Goal: Task Accomplishment & Management: Use online tool/utility

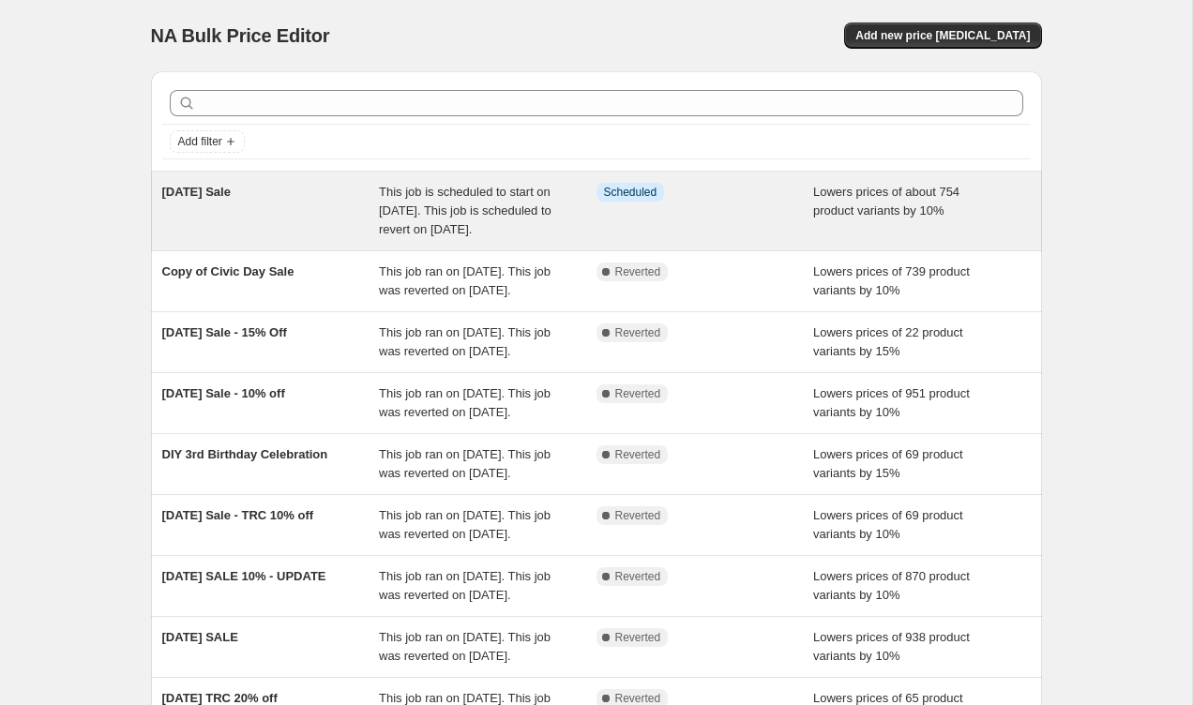
click at [462, 224] on span "This job is scheduled to start on [DATE]. This job is scheduled to revert on [D…" at bounding box center [465, 211] width 173 height 52
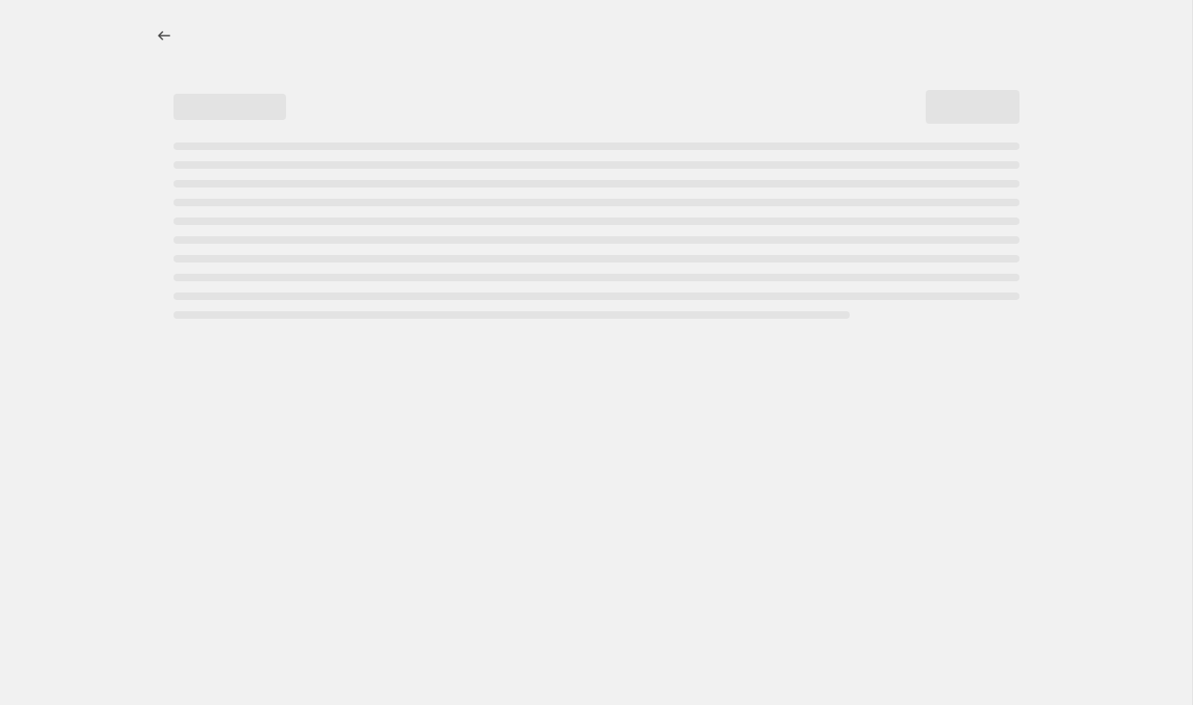
select select "percentage"
select select "collection"
select select "vendor"
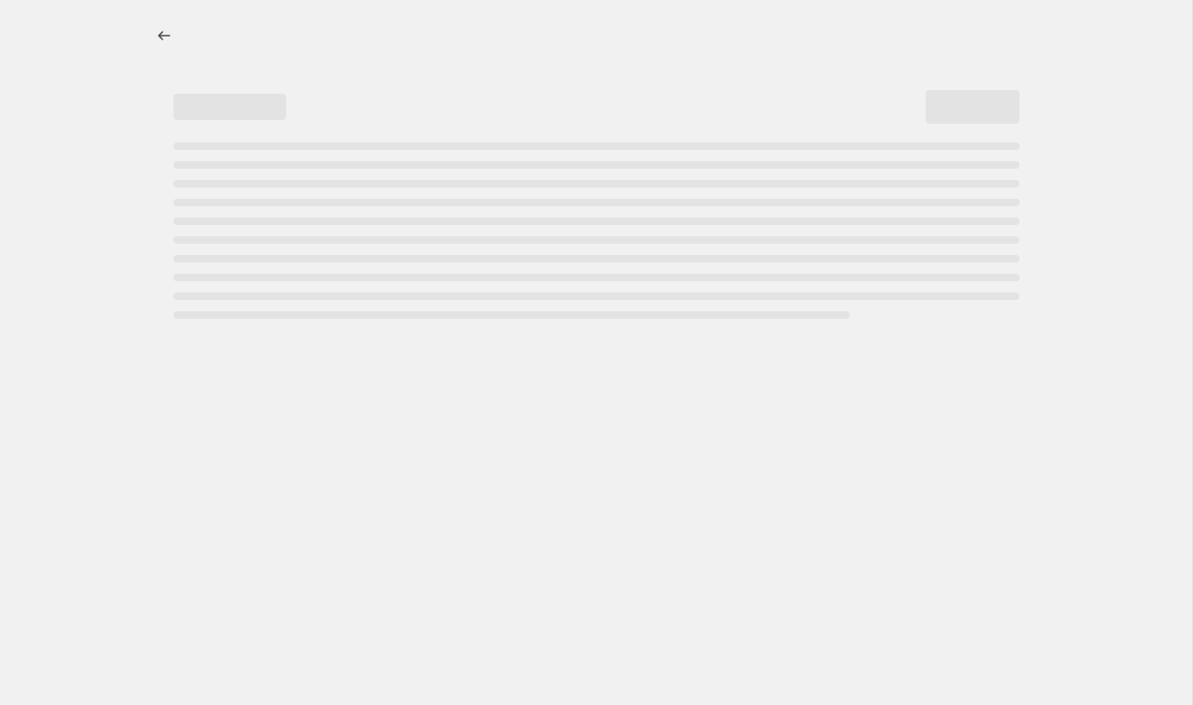
select select "vendor"
select select "tag"
select select "vendor"
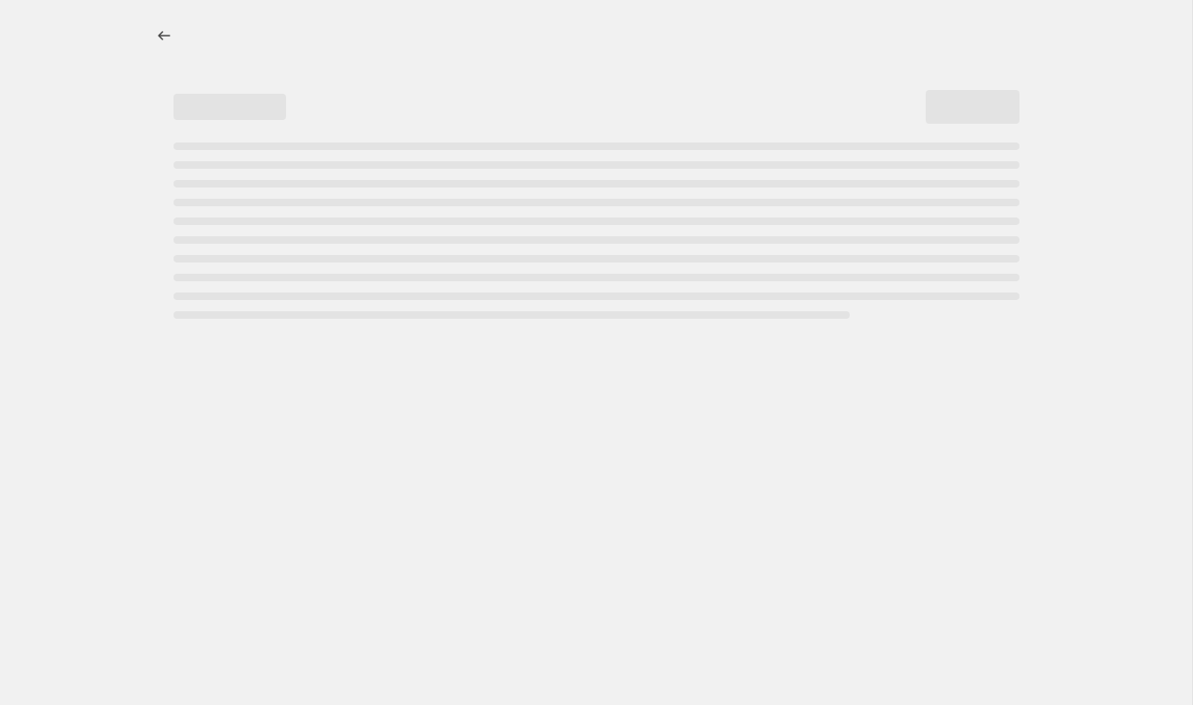
select select "vendor"
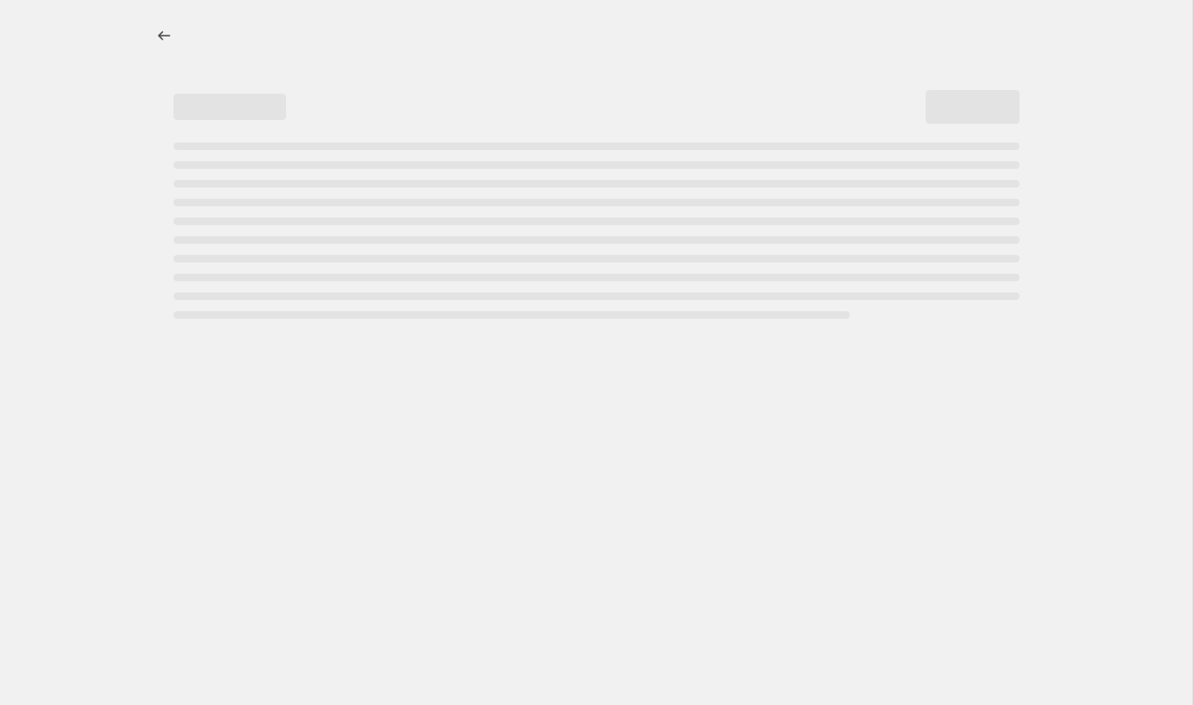
select select "vendor"
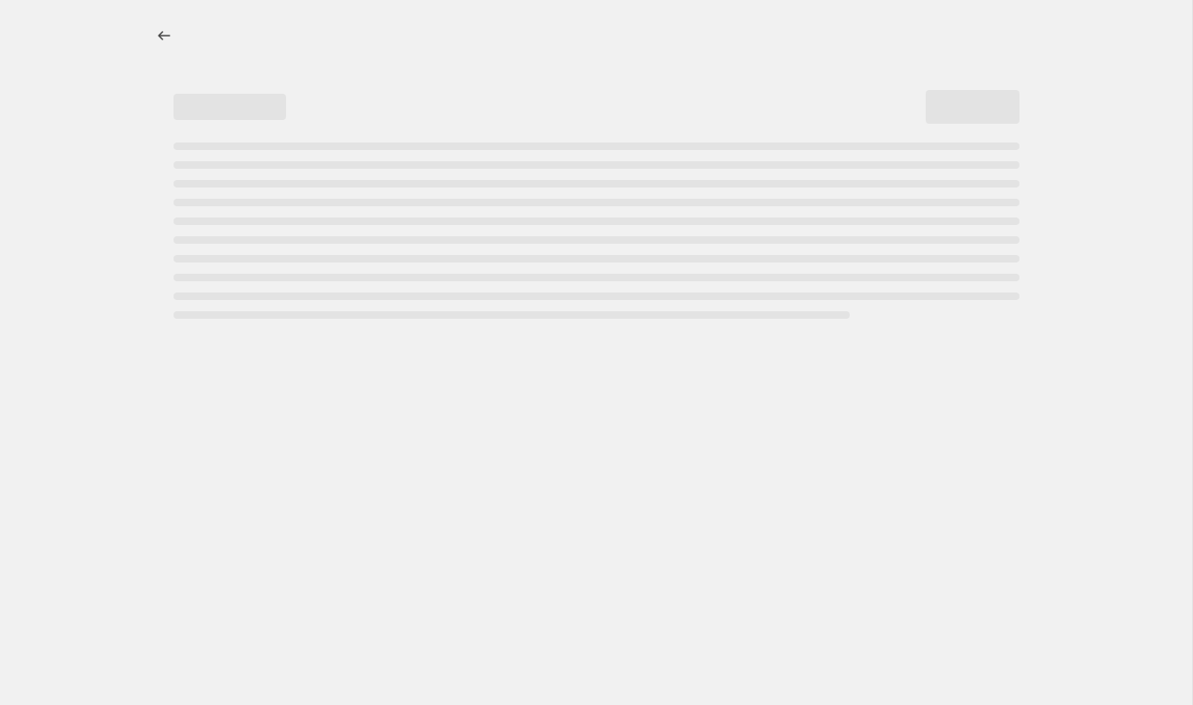
select select "vendor"
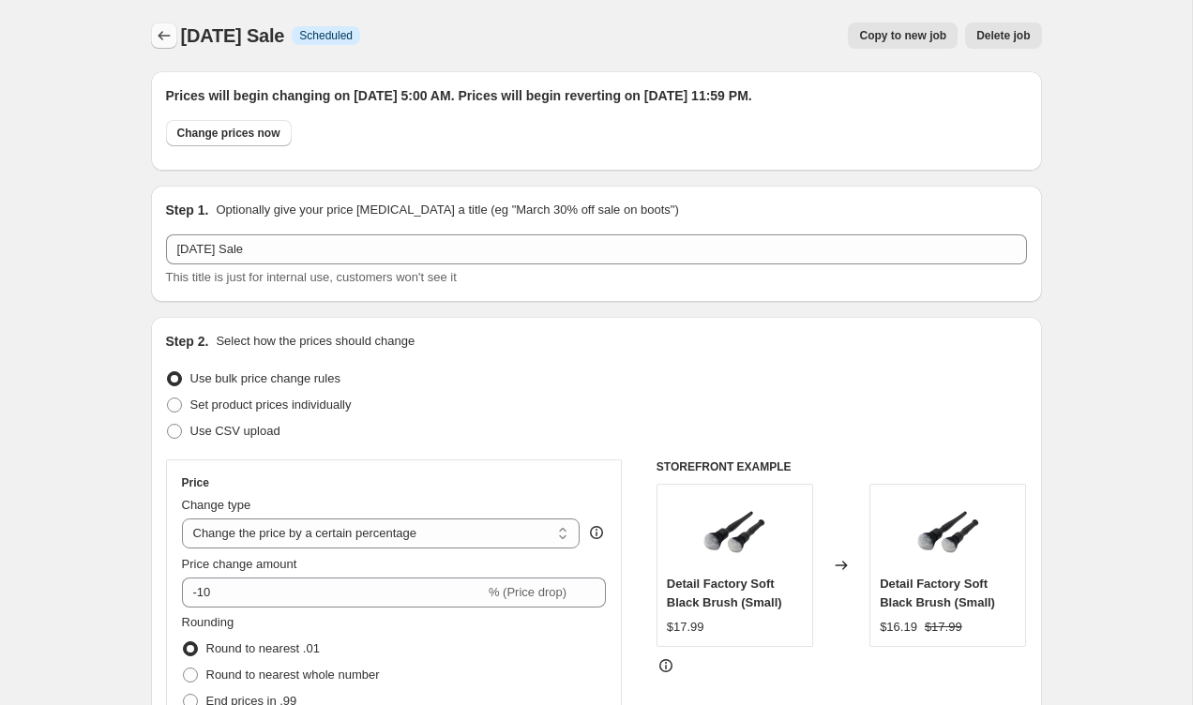
click at [168, 38] on icon "Price change jobs" at bounding box center [164, 35] width 19 height 19
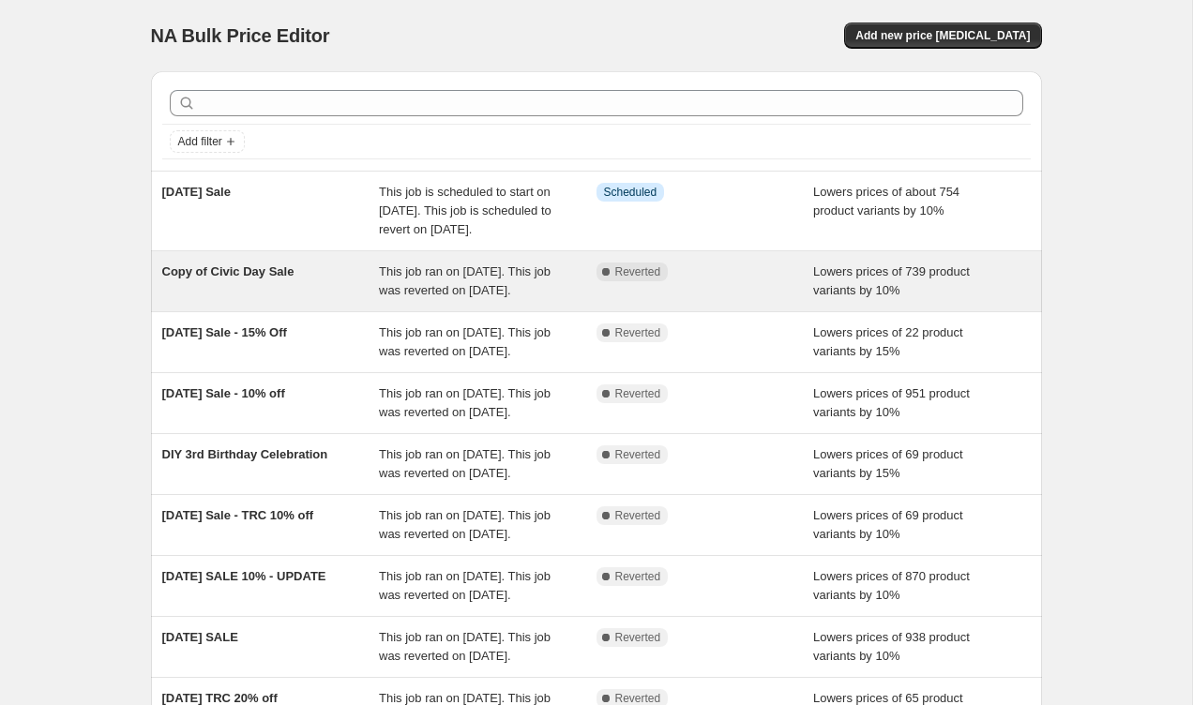
click at [282, 300] on div "Copy of Civic Day Sale" at bounding box center [271, 282] width 218 height 38
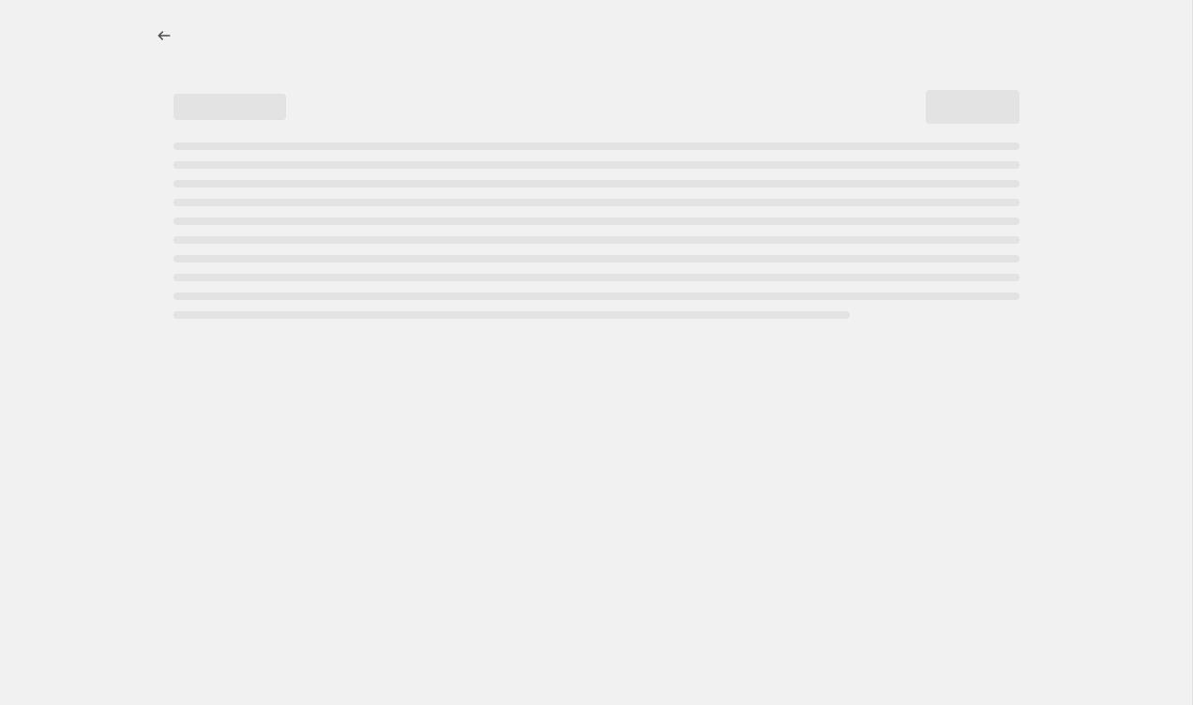
select select "percentage"
select select "collection"
select select "vendor"
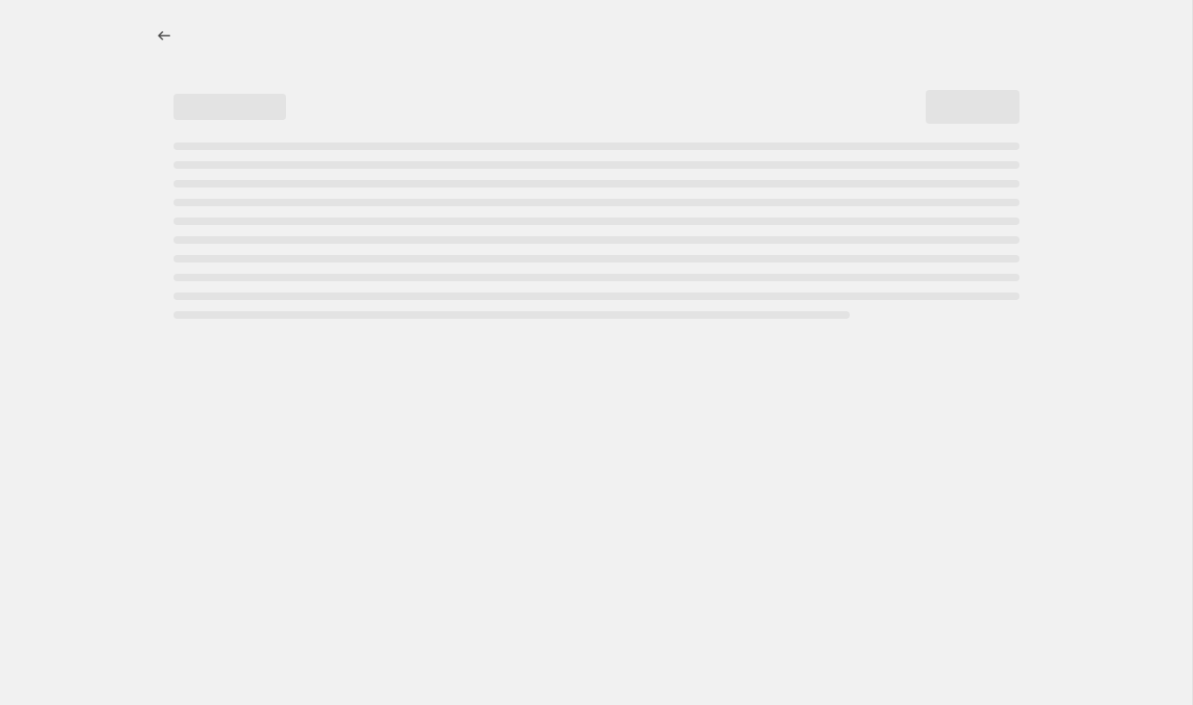
select select "vendor"
select select "tag"
select select "vendor"
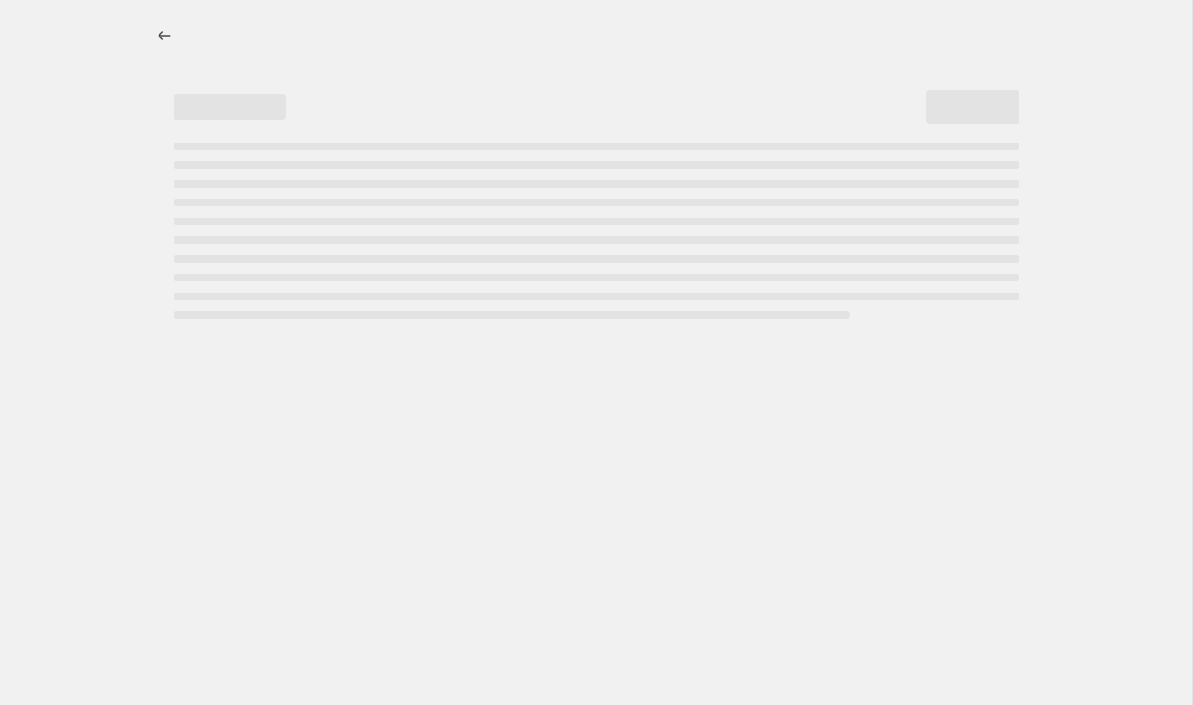
select select "vendor"
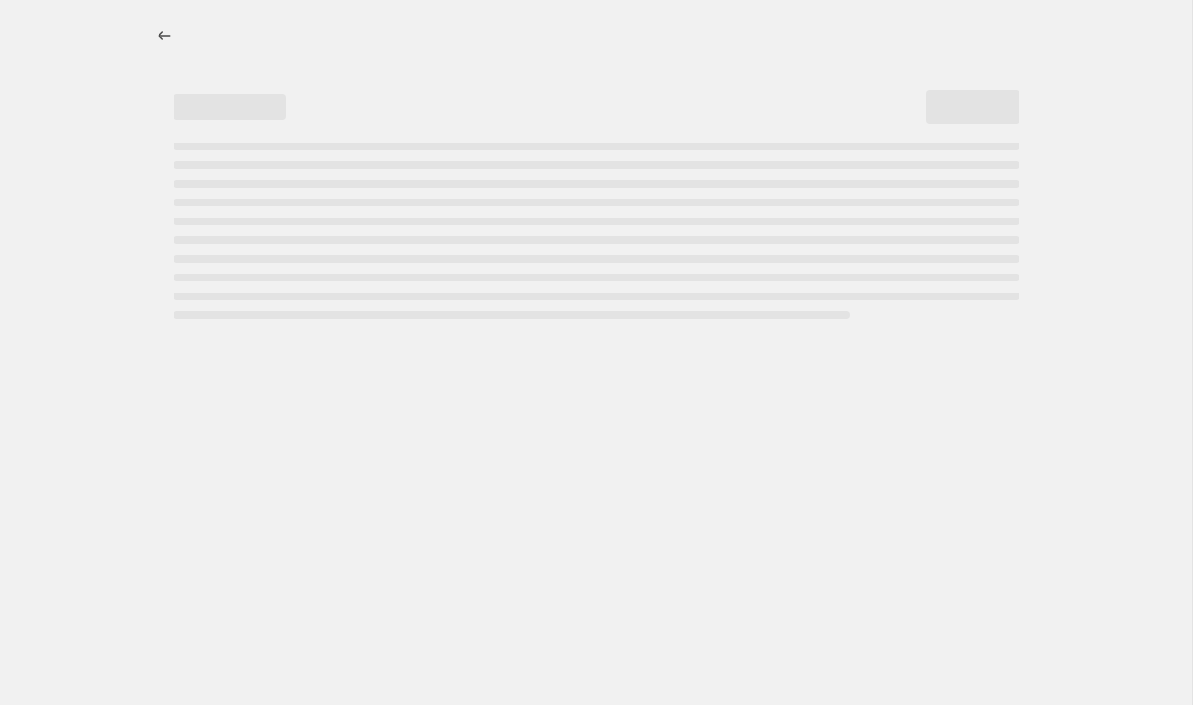
select select "vendor"
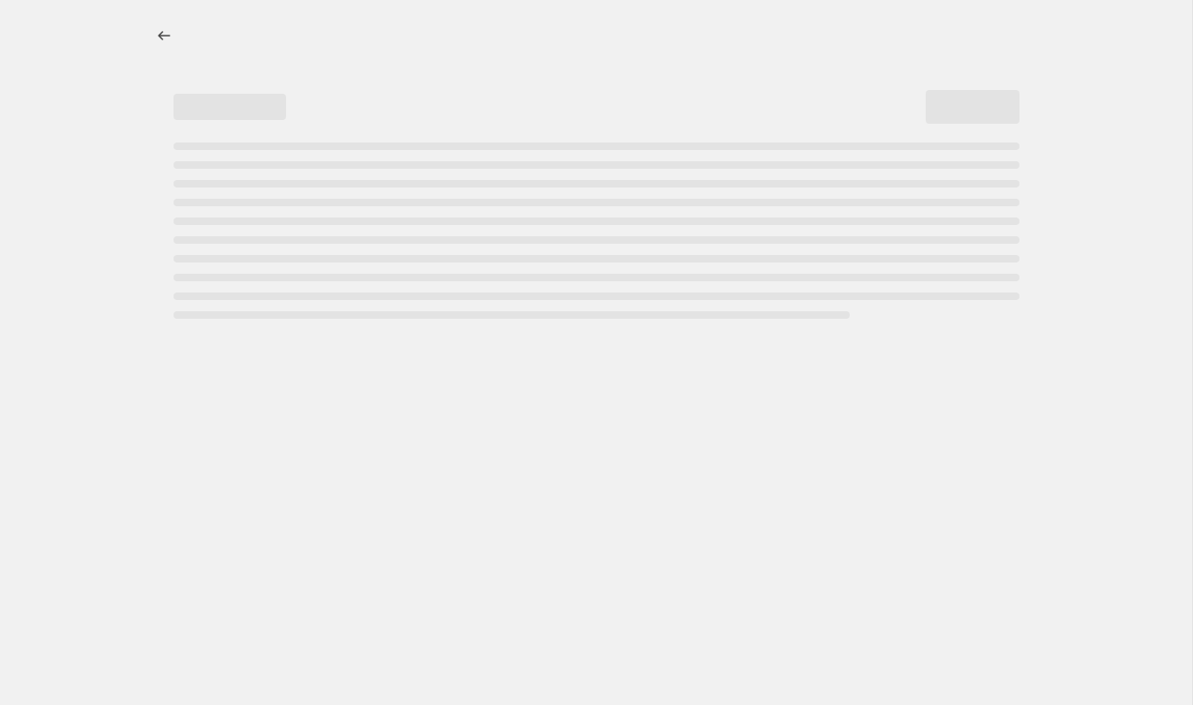
select select "vendor"
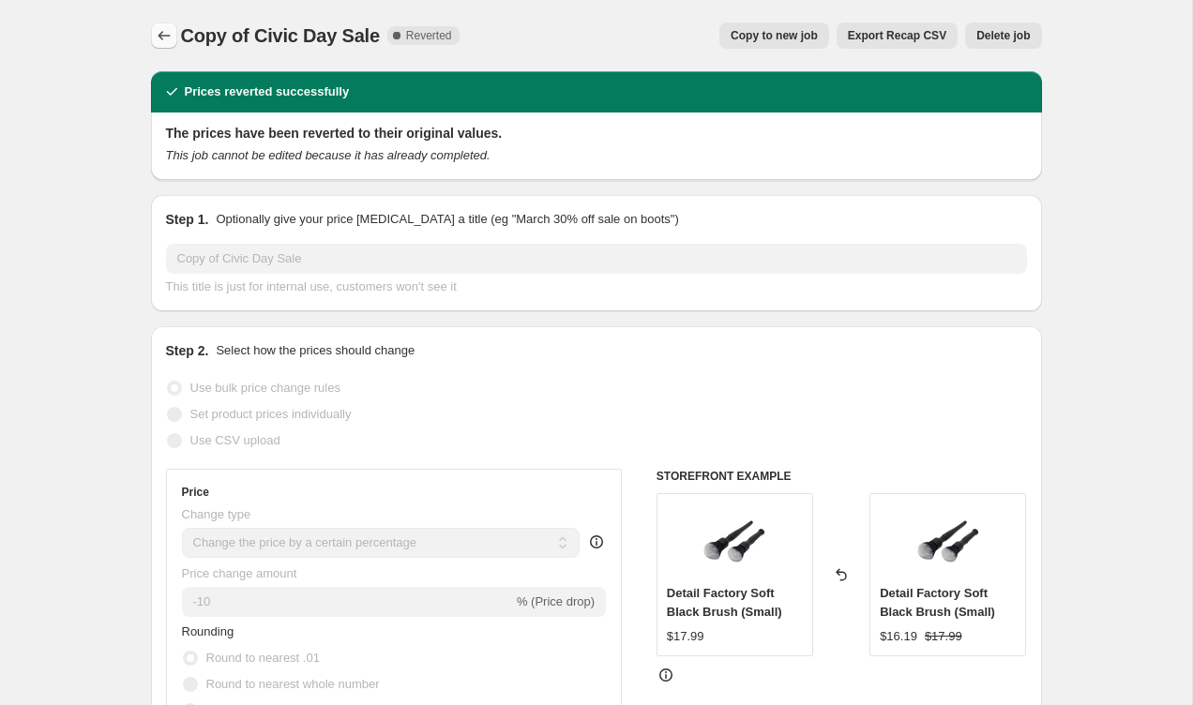
click at [160, 38] on icon "Price change jobs" at bounding box center [164, 35] width 12 height 9
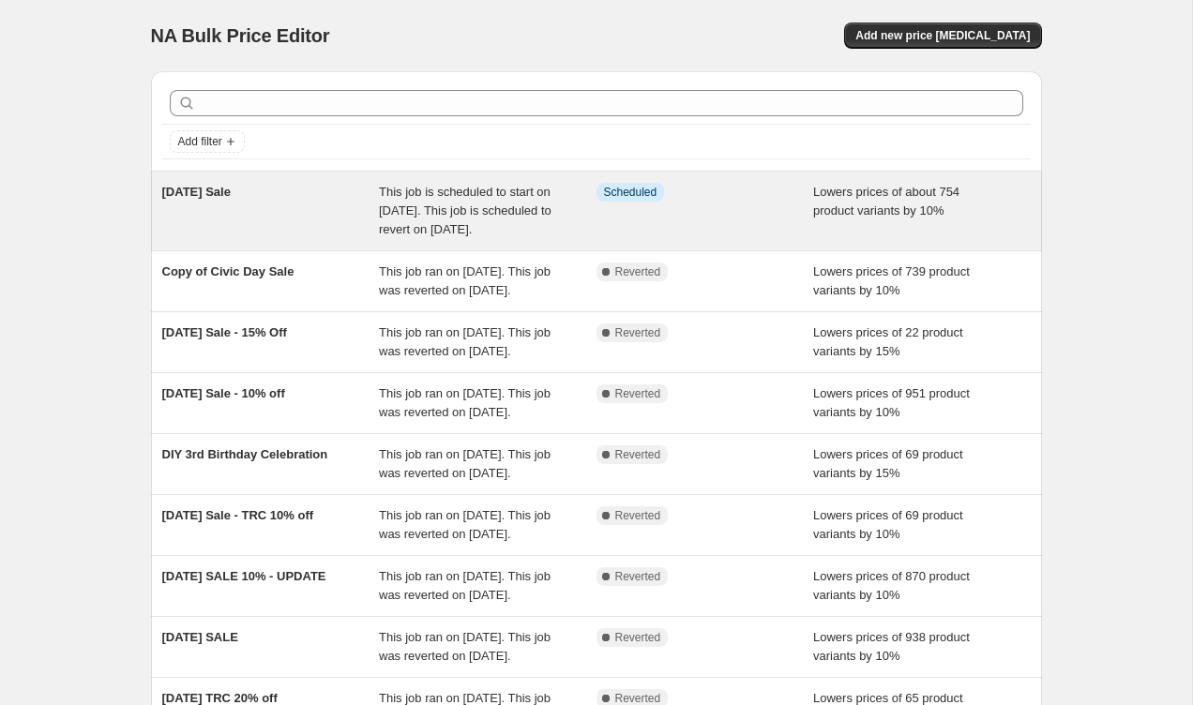
click at [360, 210] on div "[DATE] Sale" at bounding box center [271, 211] width 218 height 56
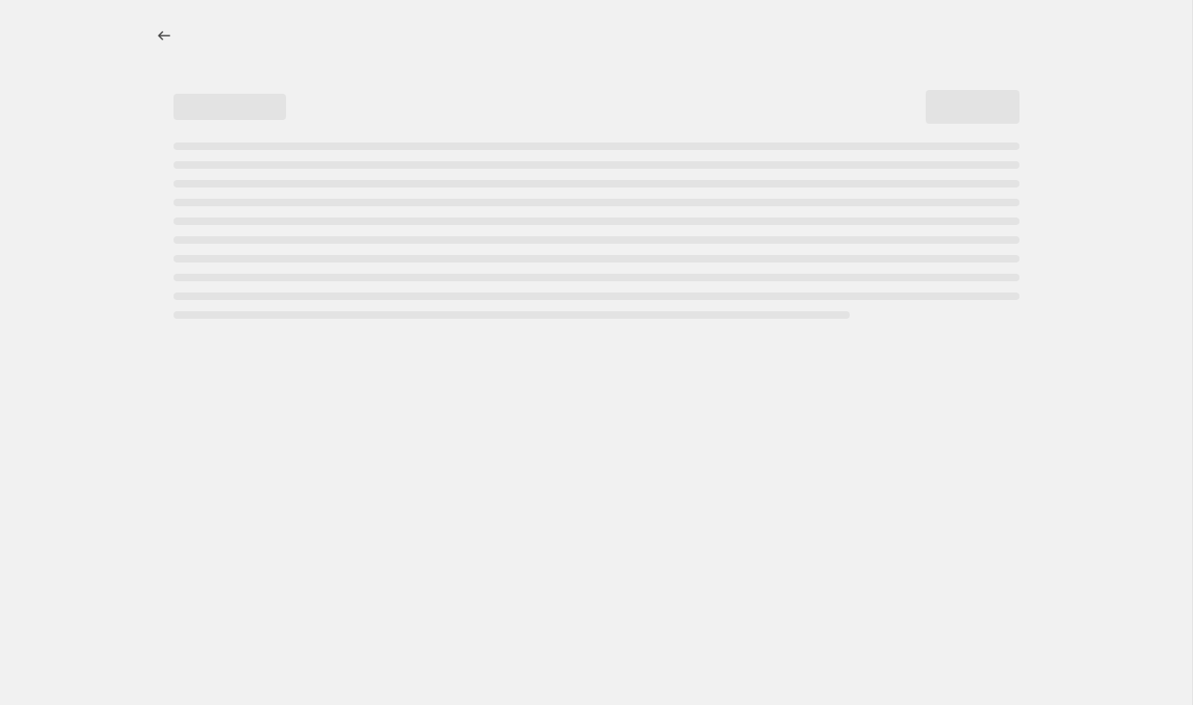
select select "percentage"
select select "collection"
select select "vendor"
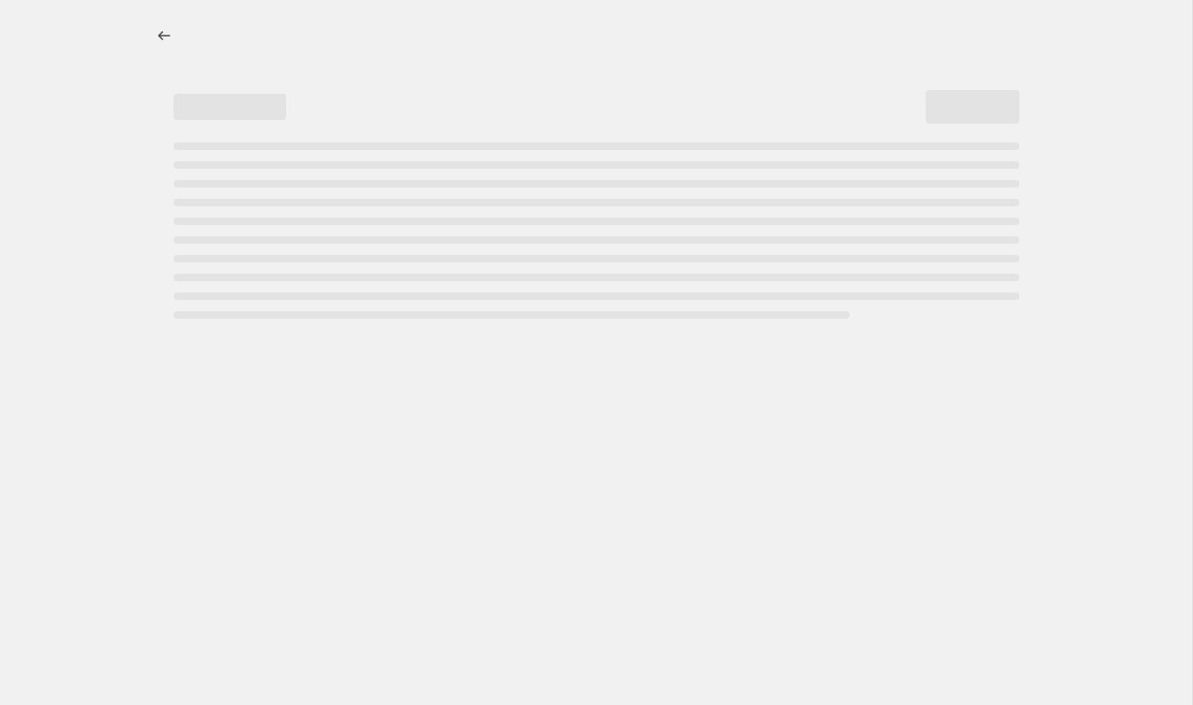
select select "vendor"
select select "tag"
select select "vendor"
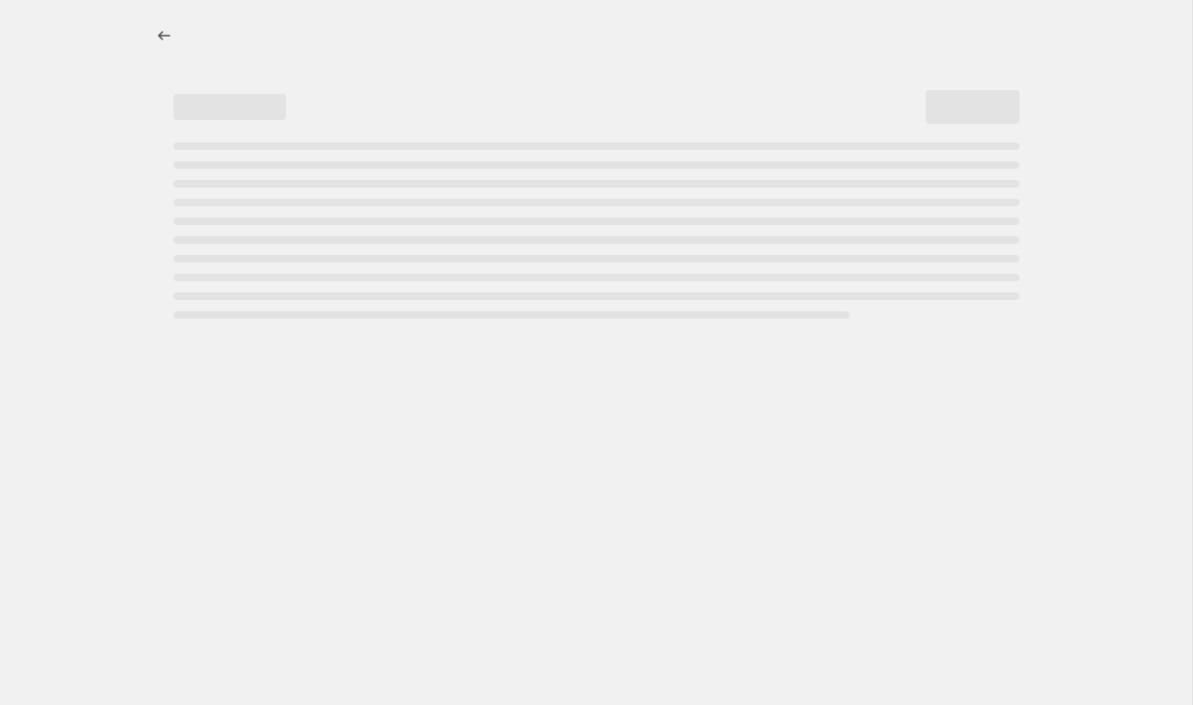
select select "vendor"
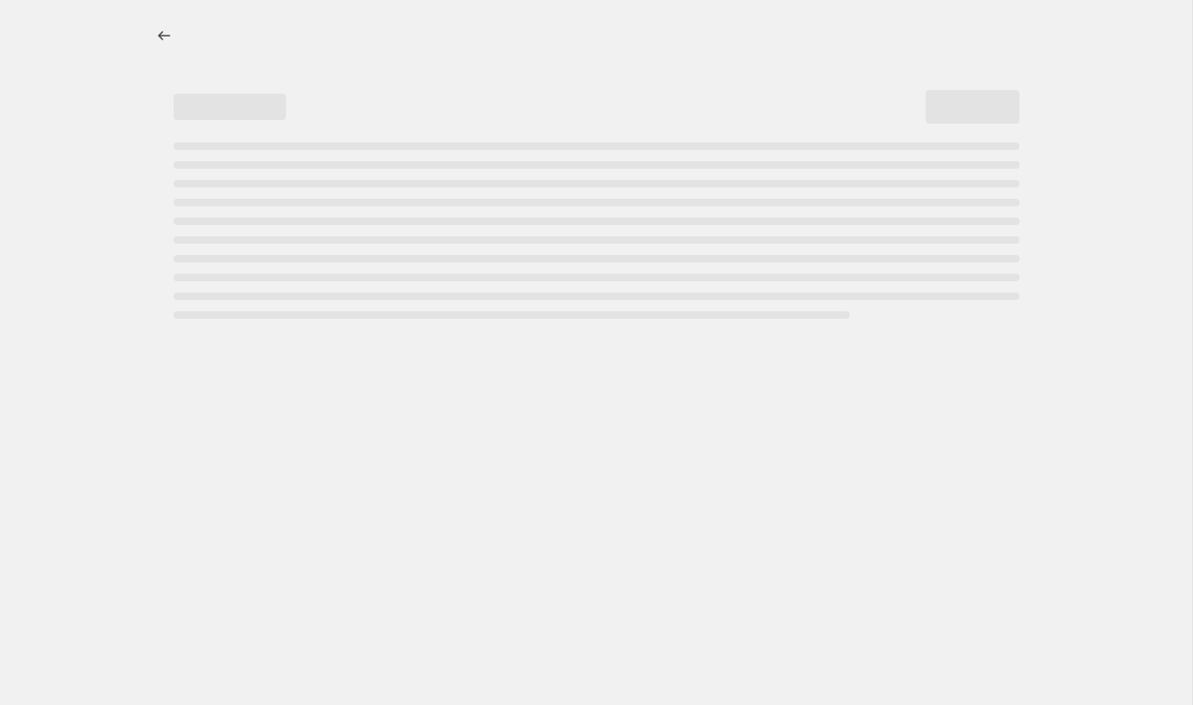
select select "vendor"
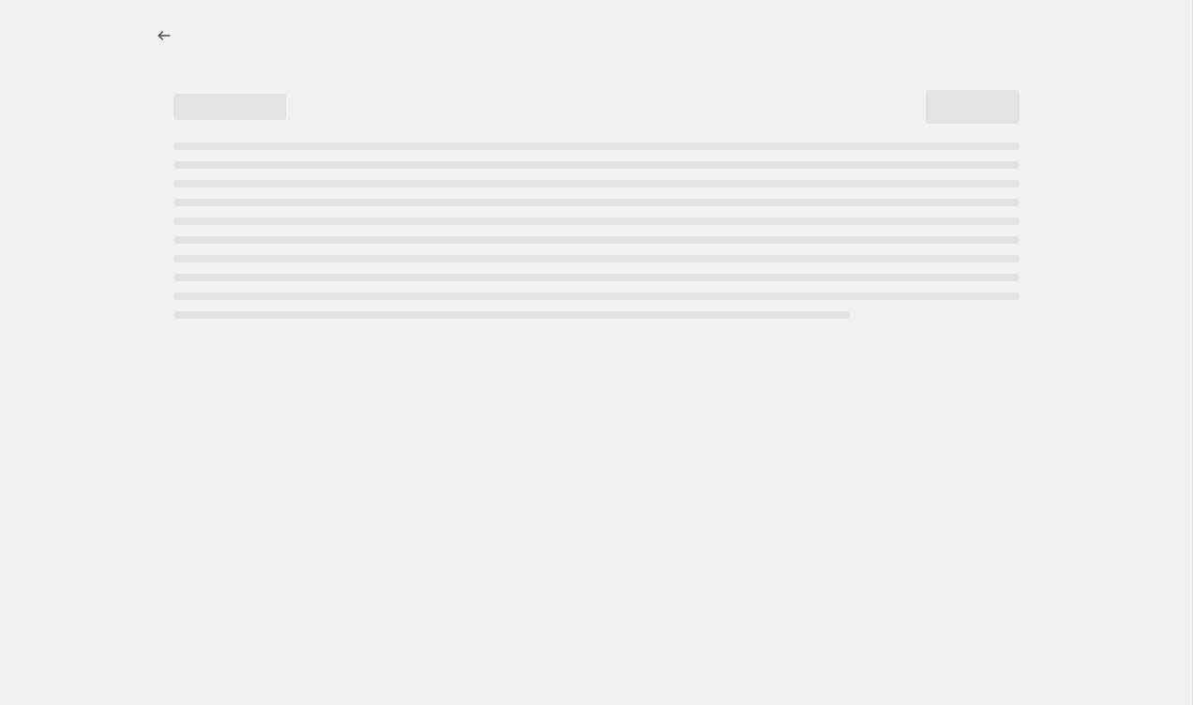
select select "vendor"
